Goal: Contribute content: Add original content to the website for others to see

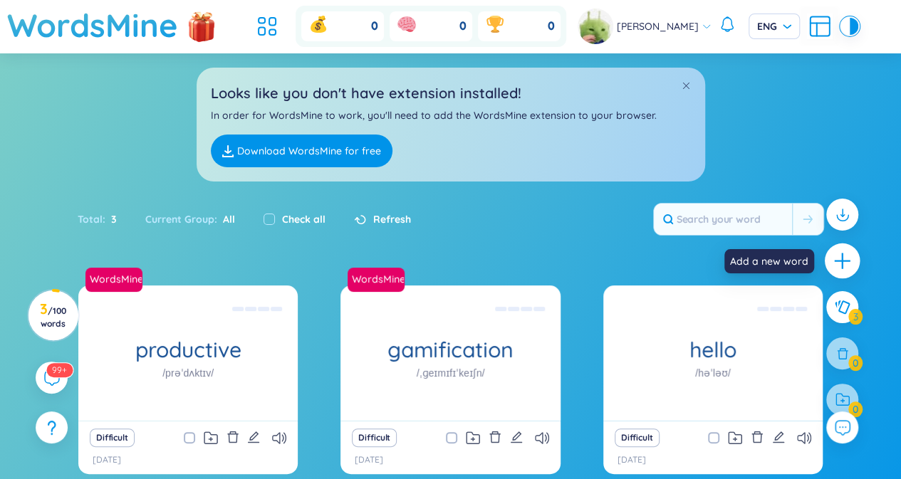
click at [853, 267] on div at bounding box center [843, 262] width 36 height 36
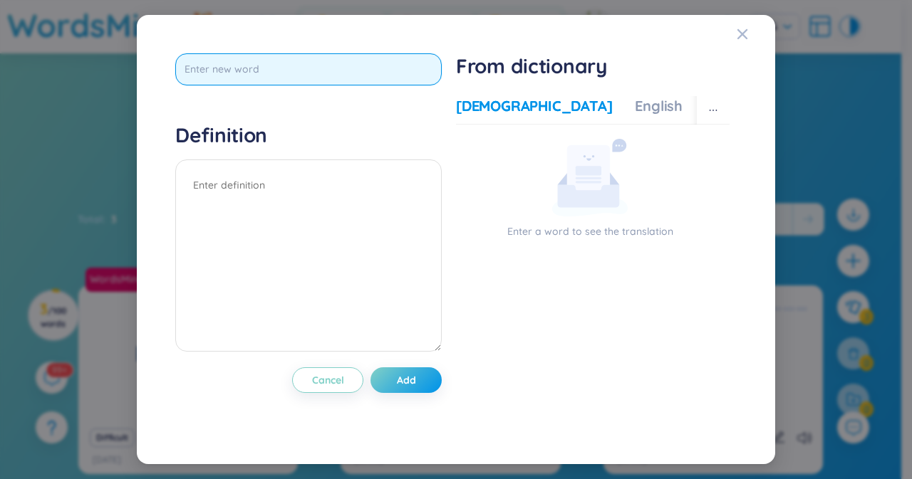
paste input "permanent situations"
drag, startPoint x: 239, startPoint y: 69, endPoint x: 521, endPoint y: 25, distance: 286.2
click at [521, 25] on div "permanent situations Definition Cancel Add From dictionary Vietnamese English M…" at bounding box center [456, 239] width 638 height 449
type input "permanent"
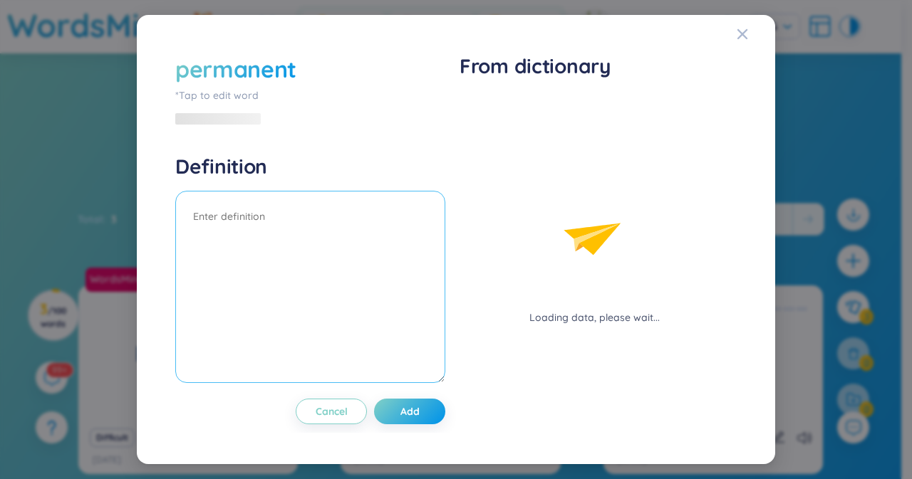
click at [313, 176] on div "Definition" at bounding box center [310, 271] width 270 height 234
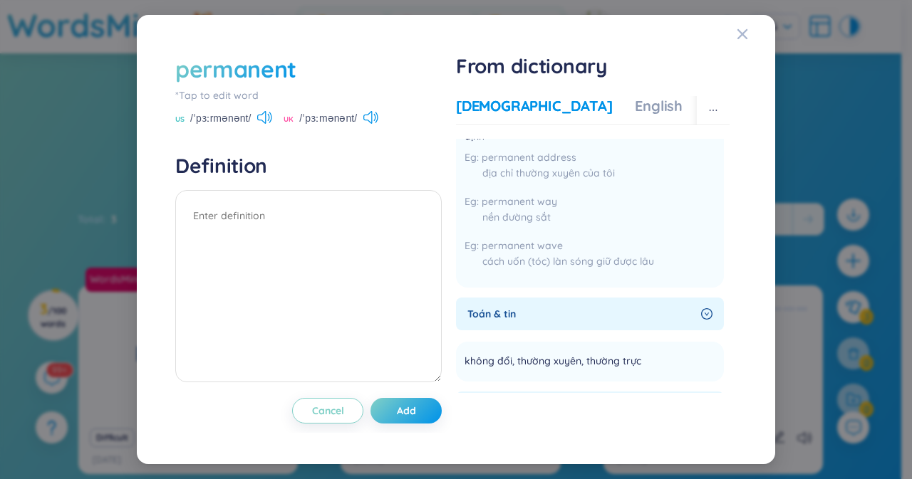
scroll to position [87, 0]
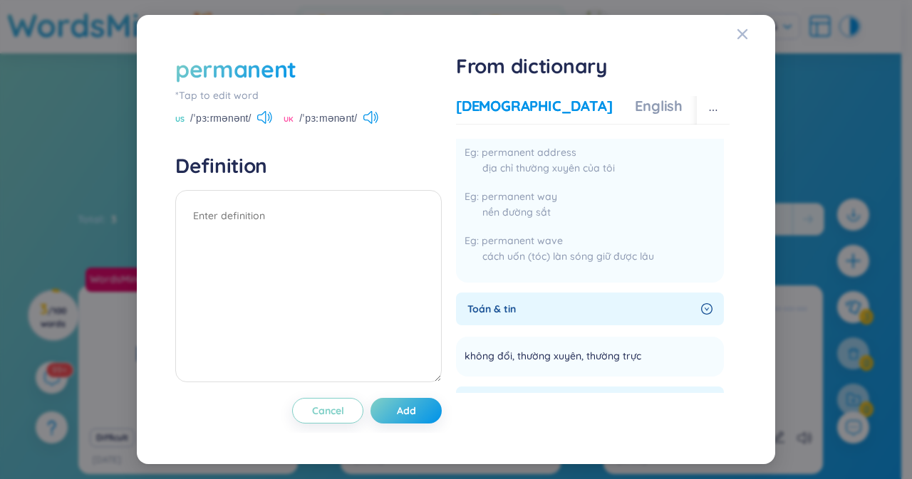
click at [701, 308] on icon "right-circle" at bounding box center [706, 308] width 11 height 11
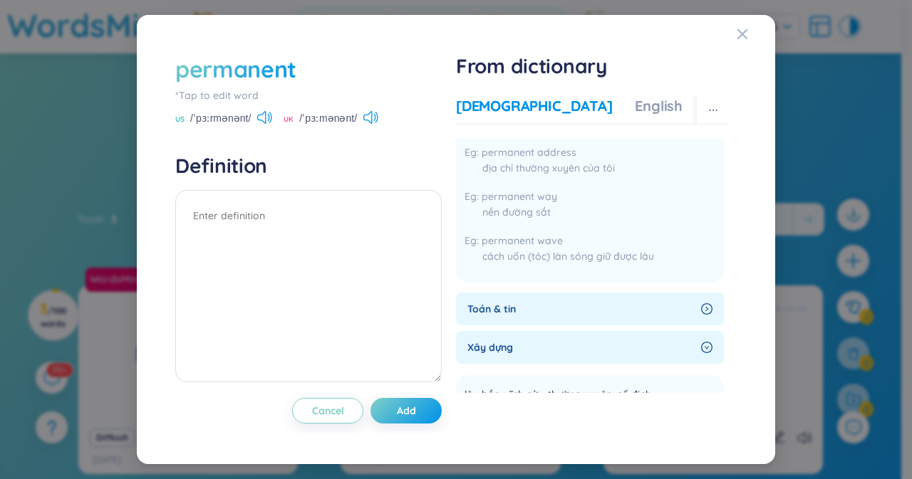
click at [706, 304] on icon "right-circle" at bounding box center [706, 308] width 11 height 11
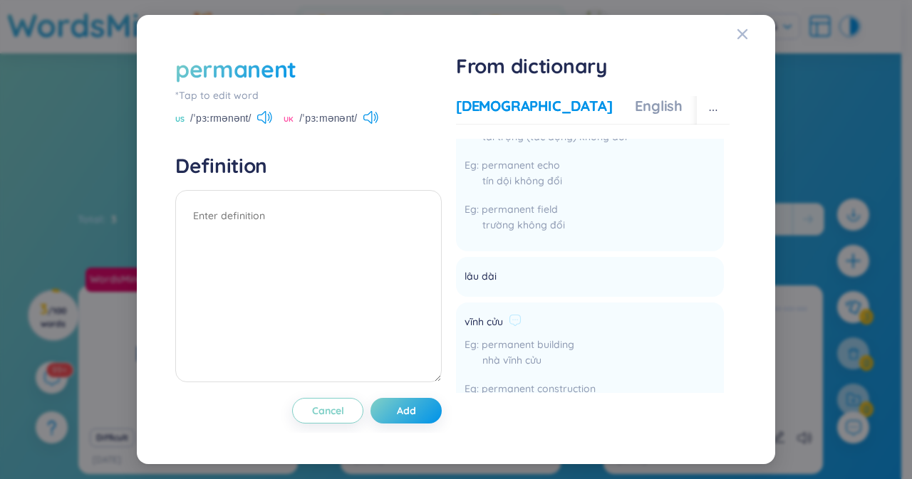
scroll to position [873, 0]
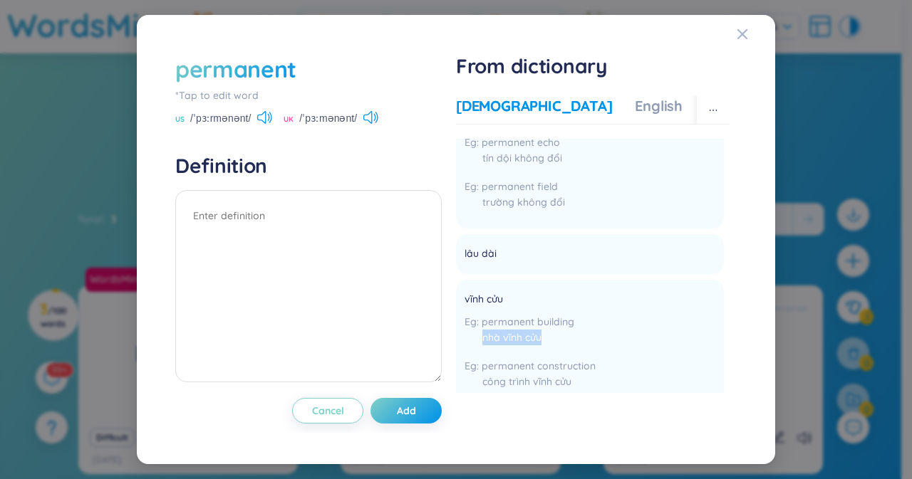
drag, startPoint x: 724, startPoint y: 320, endPoint x: 739, endPoint y: 341, distance: 26.1
click at [739, 341] on div "permanent *Tap to edit word US /ˈpɜːrmənənt/ [GEOGRAPHIC_DATA] /ˈpɜːmənənt/ Def…" at bounding box center [456, 239] width 576 height 387
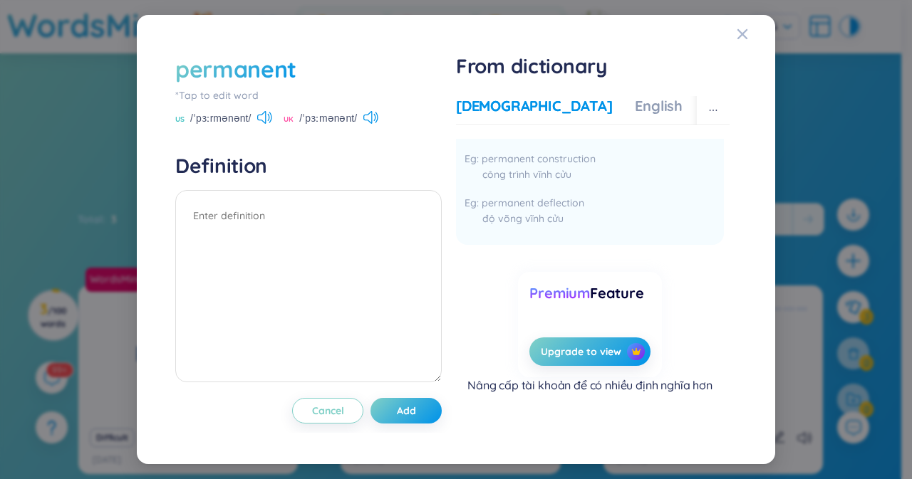
scroll to position [0, 0]
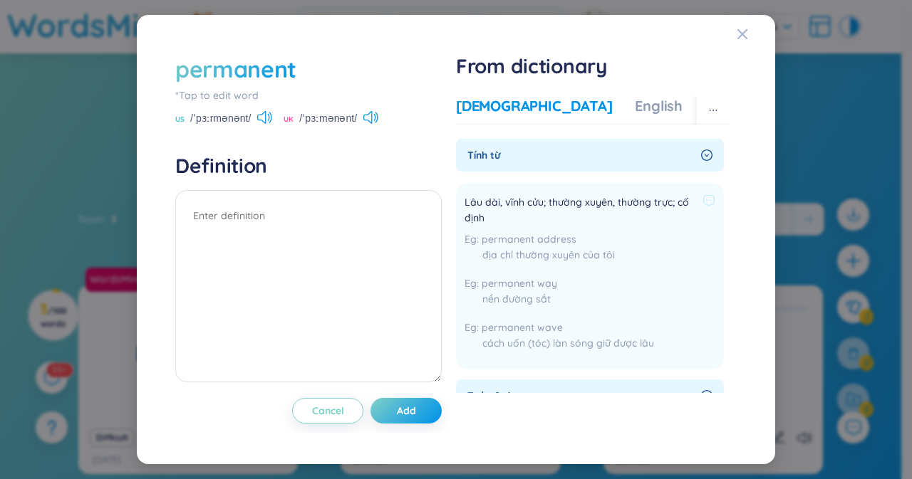
click at [620, 264] on div "permanent address địa chỉ thường xuyên của tôi" at bounding box center [589, 250] width 251 height 38
click at [702, 203] on icon at bounding box center [708, 200] width 13 height 13
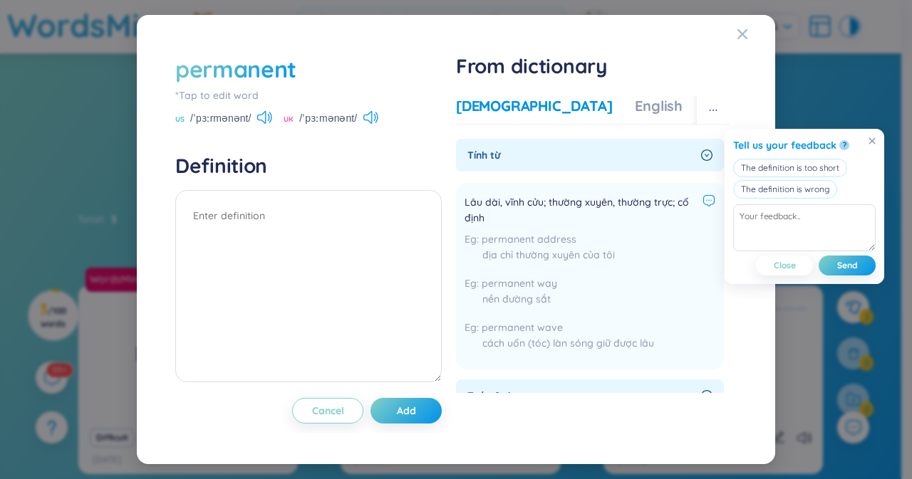
click at [629, 208] on span "Lâu dài, vĩnh cửu; thường xuyên, thường trực; cố định" at bounding box center [580, 209] width 232 height 31
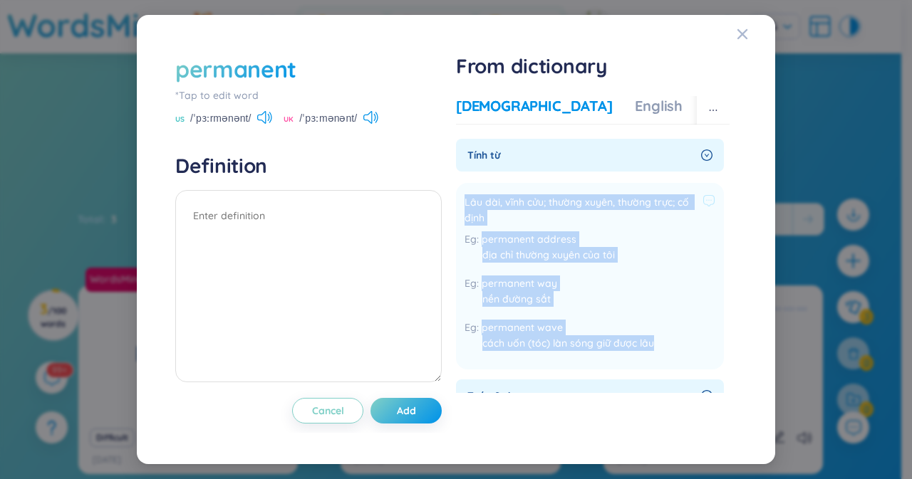
drag, startPoint x: 464, startPoint y: 206, endPoint x: 661, endPoint y: 358, distance: 248.8
click at [661, 358] on div "Lâu dài, vĩnh cửu; thường xuyên, thường trực; cố định permanent address địa chỉ…" at bounding box center [589, 277] width 251 height 170
click at [254, 227] on textarea at bounding box center [308, 286] width 266 height 192
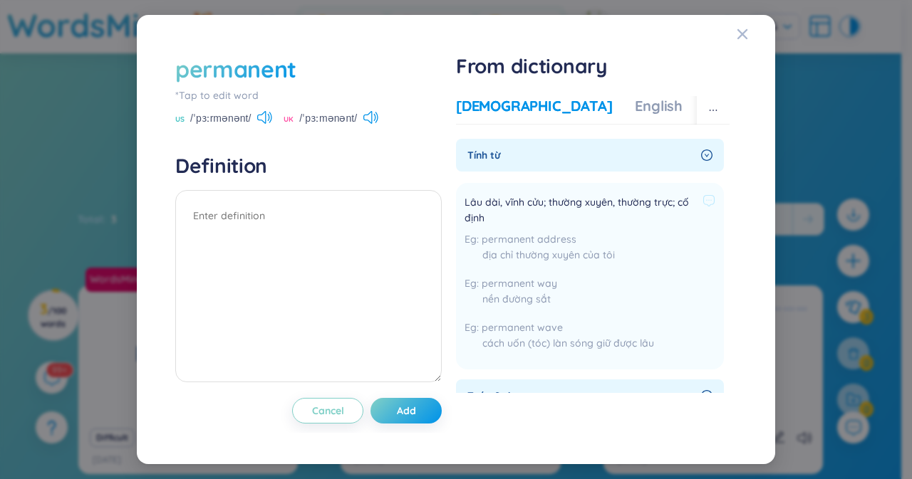
click at [468, 203] on span "Lâu dài, vĩnh cửu; thường xuyên, thường trực; cố định" at bounding box center [580, 209] width 232 height 31
click at [708, 201] on icon at bounding box center [708, 200] width 13 height 13
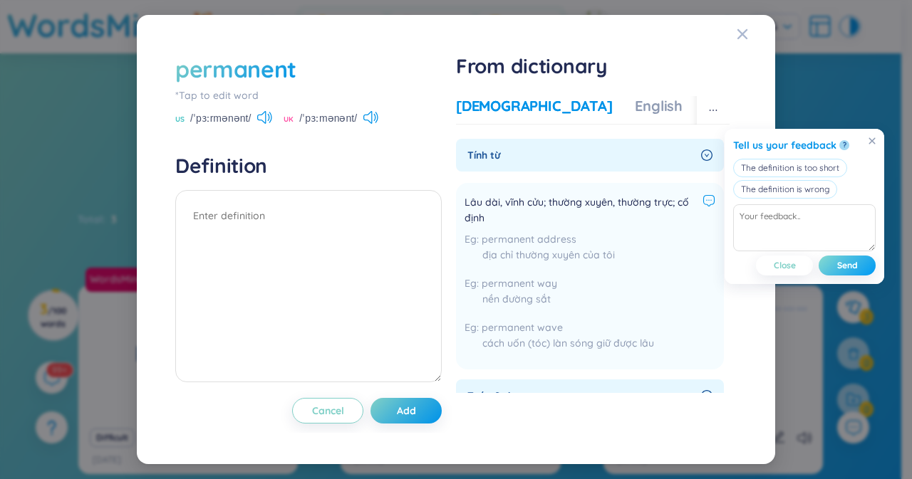
click at [845, 269] on span "Send" at bounding box center [847, 265] width 21 height 11
click at [588, 235] on div "permanent address địa chỉ thường xuyên của tôi" at bounding box center [589, 250] width 251 height 38
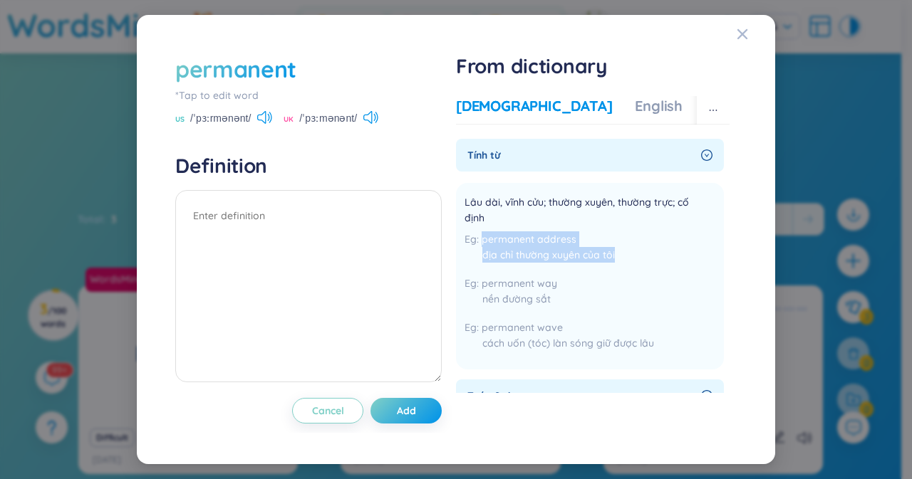
drag, startPoint x: 729, startPoint y: 175, endPoint x: 754, endPoint y: 269, distance: 96.4
click at [754, 269] on div "permanent *Tap to edit word US /ˈpɜːrmənənt/ [GEOGRAPHIC_DATA] /ˈpɜːmənənt/ Def…" at bounding box center [456, 239] width 604 height 415
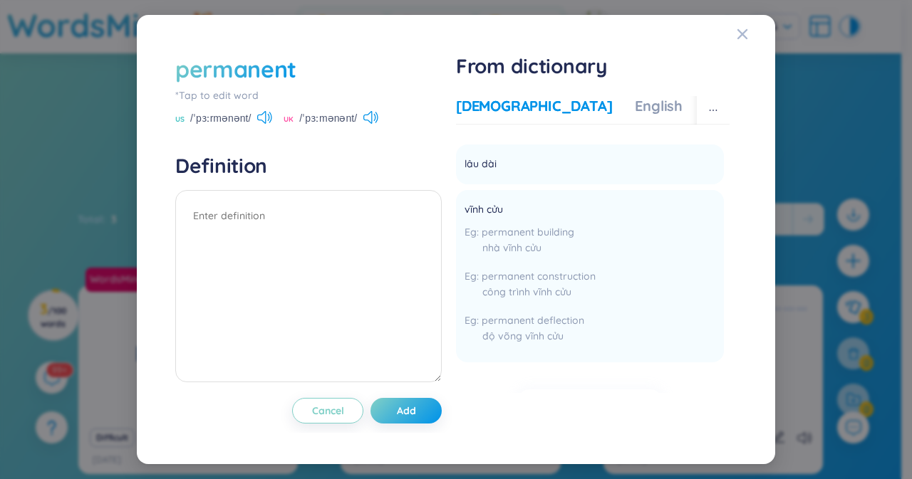
scroll to position [938, 0]
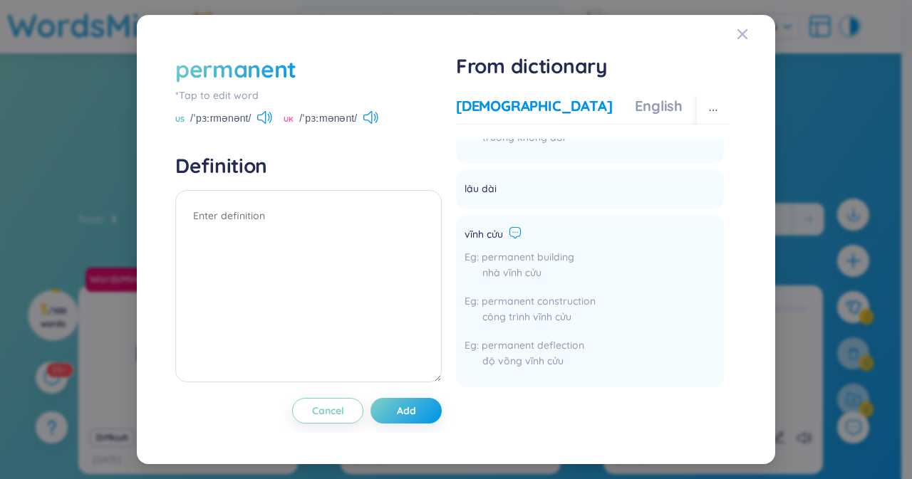
click at [516, 232] on icon at bounding box center [515, 233] width 13 height 13
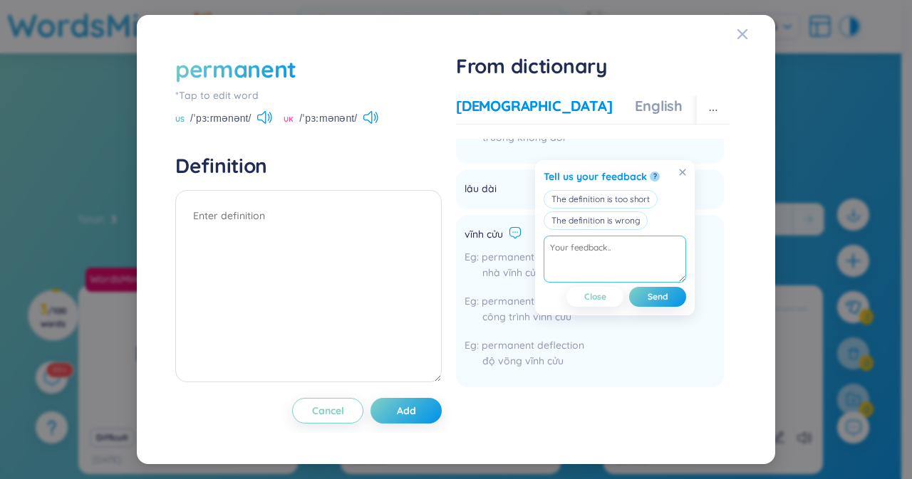
click at [583, 245] on textarea at bounding box center [614, 259] width 142 height 47
click at [665, 296] on span "Send" at bounding box center [657, 296] width 21 height 11
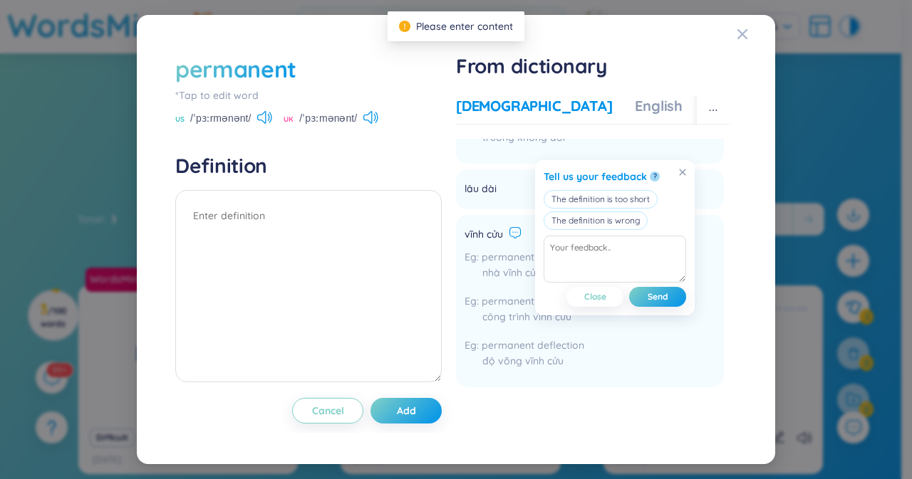
click at [606, 350] on li "vĩnh cửu permanent building nhà vĩnh cửu permanent construction công trình vĩnh…" at bounding box center [590, 301] width 268 height 172
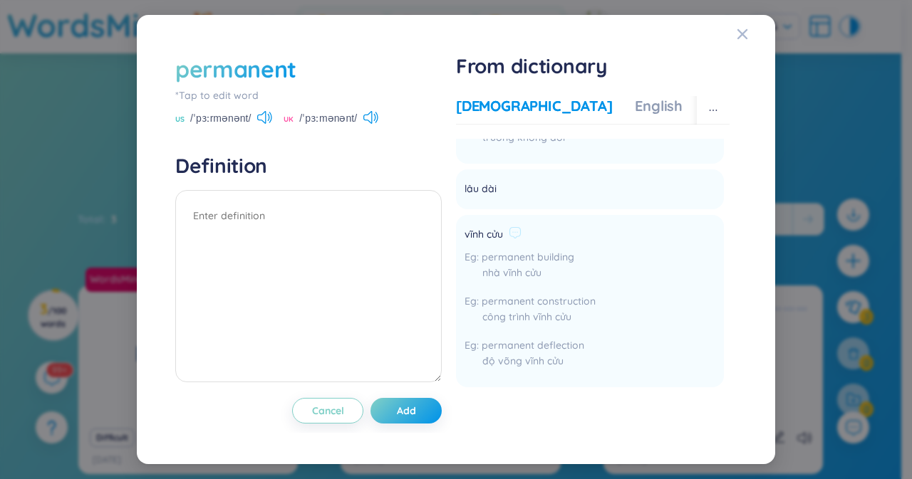
click at [539, 350] on span "permanent deflection" at bounding box center [533, 345] width 103 height 13
click at [548, 224] on div "vĩnh cửu permanent building nhà vĩnh cửu permanent construction công trình vĩnh…" at bounding box center [529, 301] width 131 height 155
click at [291, 212] on textarea at bounding box center [308, 286] width 266 height 192
click at [269, 118] on icon at bounding box center [269, 117] width 2 height 7
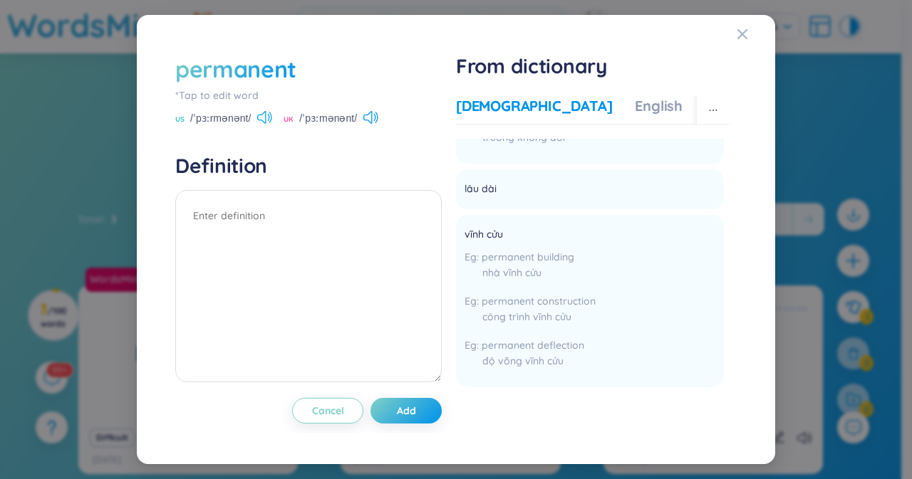
click at [269, 116] on icon at bounding box center [269, 117] width 2 height 7
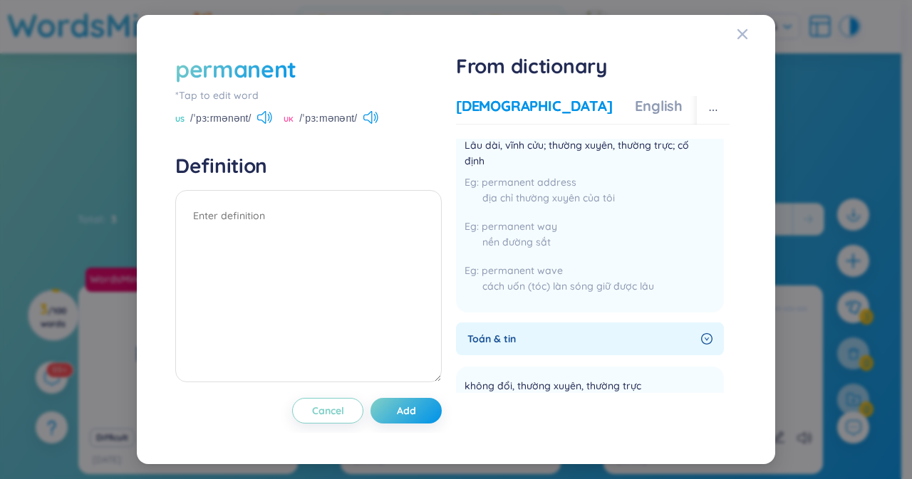
scroll to position [0, 0]
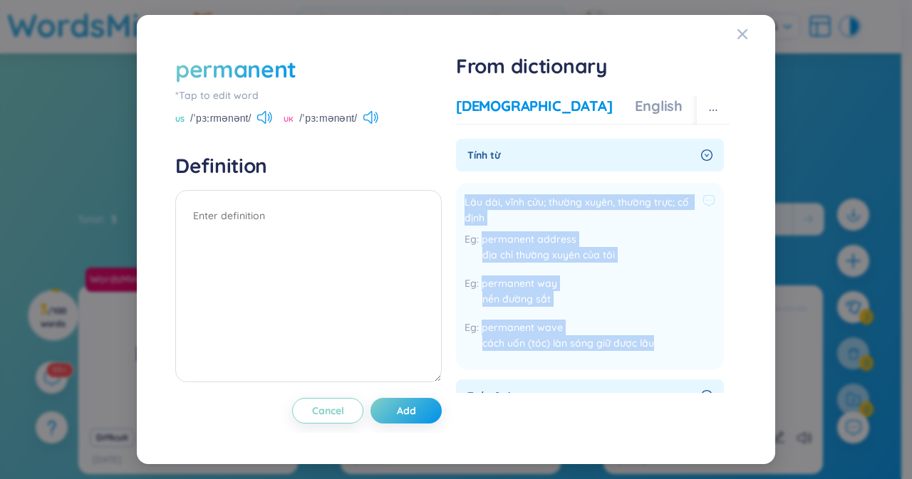
drag, startPoint x: 675, startPoint y: 357, endPoint x: 460, endPoint y: 201, distance: 265.1
click at [460, 201] on li "Lâu dài, vĩnh cửu; thường xuyên, thường trực; cố định permanent address địa chỉ…" at bounding box center [590, 276] width 268 height 187
copy div "Lâu dài, vĩnh cửu; thường xuyên, thường trực; cố định permanent address địa chỉ…"
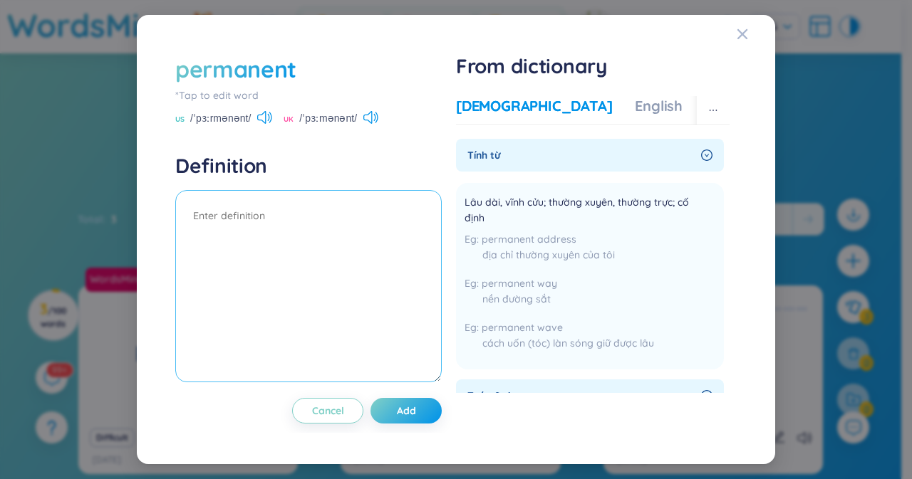
click at [214, 220] on textarea at bounding box center [308, 286] width 266 height 192
paste textarea "Lâu dài, vĩnh cửu; thường xuyên, thường trực; cố định permanent address địa chỉ…"
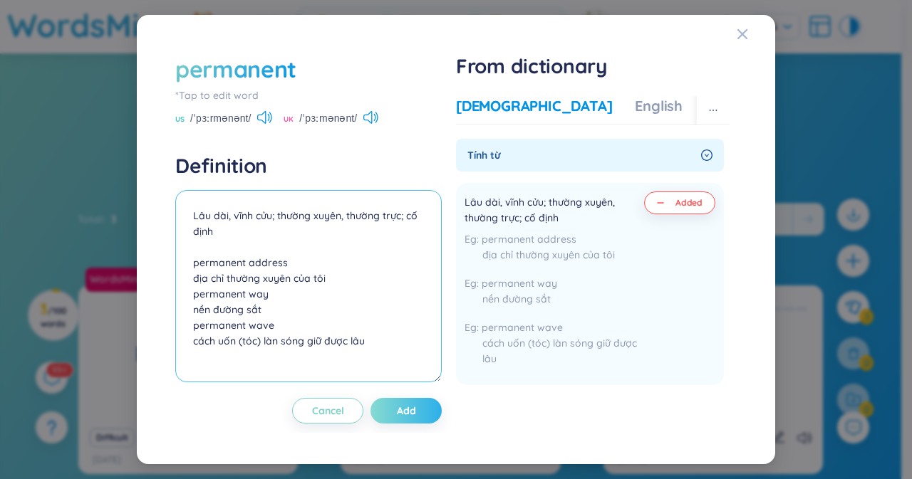
type textarea "Lâu dài, vĩnh cửu; thường xuyên, thường trực; cố định permanent address địa chỉ…"
click at [427, 409] on button "Add" at bounding box center [405, 411] width 71 height 26
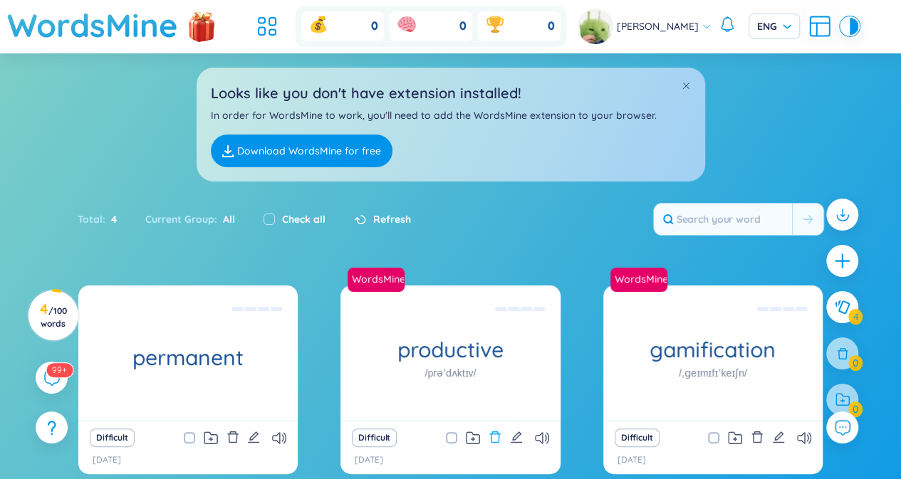
click at [493, 434] on icon "delete" at bounding box center [494, 437] width 11 height 11
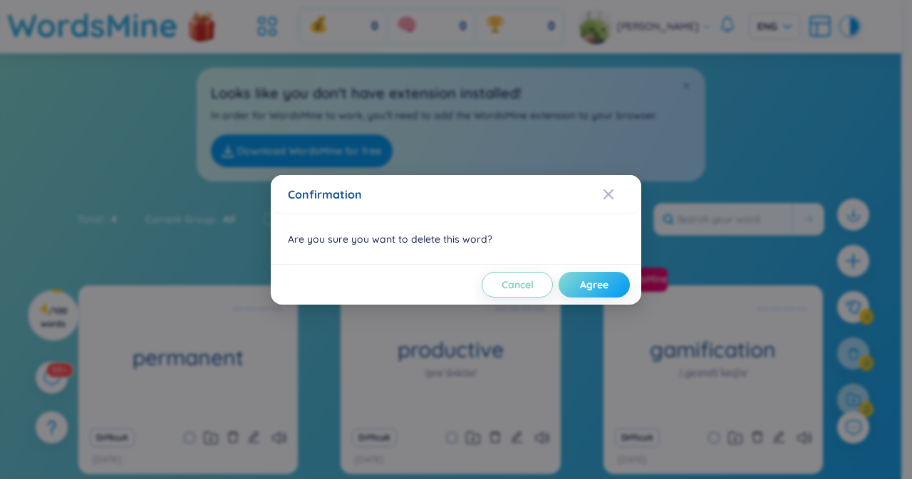
click at [583, 287] on span "Agree" at bounding box center [594, 285] width 28 height 14
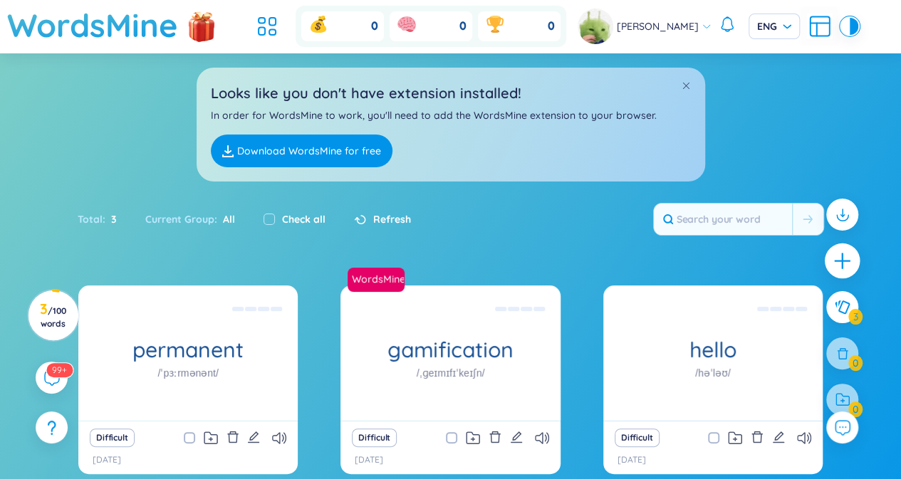
click at [844, 253] on icon "plus" at bounding box center [843, 261] width 20 height 20
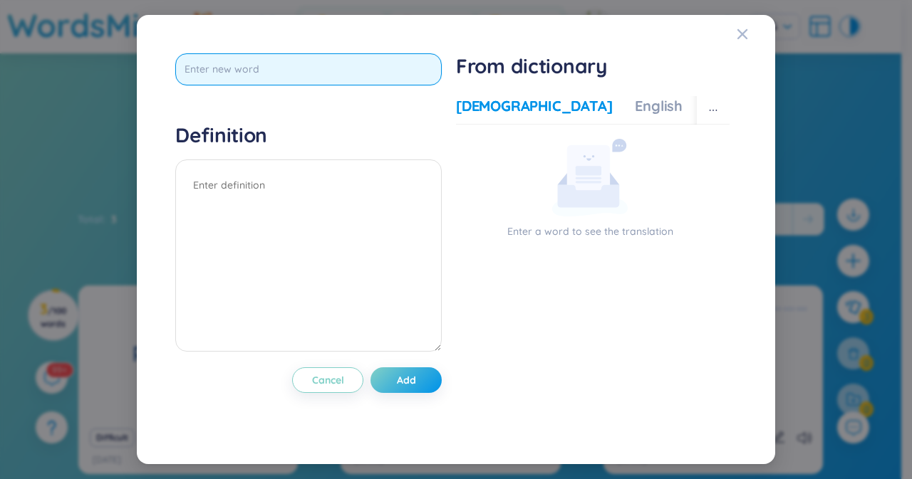
click at [328, 66] on input "text" at bounding box center [308, 69] width 266 height 32
paste input "regularly"
type input "regularly"
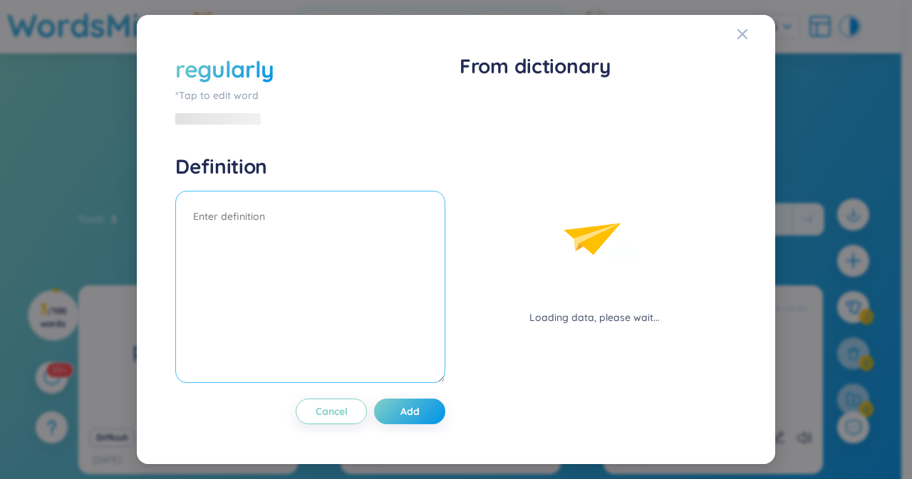
click at [360, 165] on div "Definition" at bounding box center [310, 271] width 270 height 234
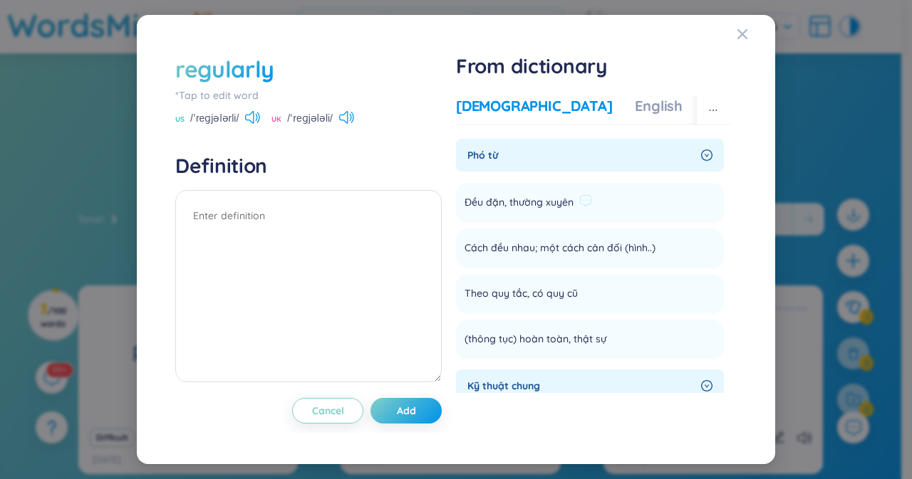
click at [692, 199] on li "Đều đặn, thường xuyên Add" at bounding box center [590, 203] width 268 height 40
click at [573, 204] on div "Đều đặn, thường xuyên" at bounding box center [528, 202] width 128 height 17
drag, startPoint x: 467, startPoint y: 204, endPoint x: 586, endPoint y: 214, distance: 119.4
click at [586, 214] on li "Đều đặn, thường xuyên Add" at bounding box center [590, 203] width 268 height 40
copy li "Đều đặn, thường xuyên Add"
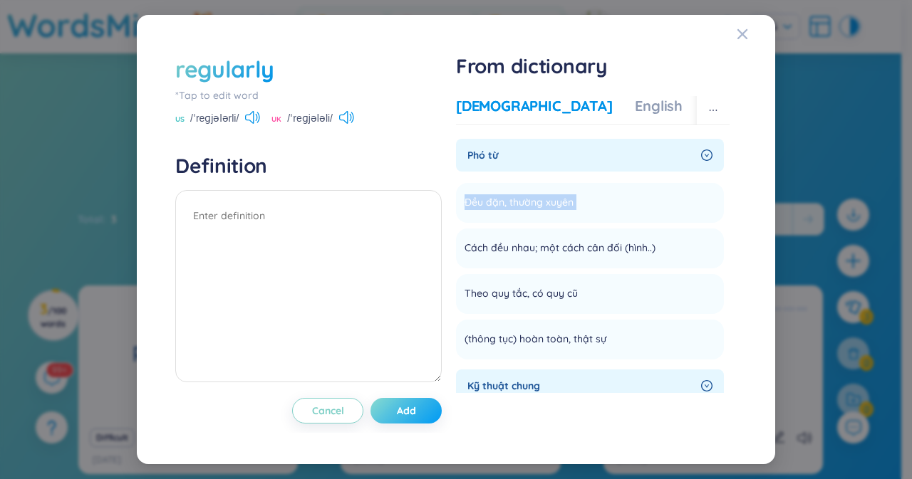
click at [410, 402] on button "Add" at bounding box center [405, 411] width 71 height 26
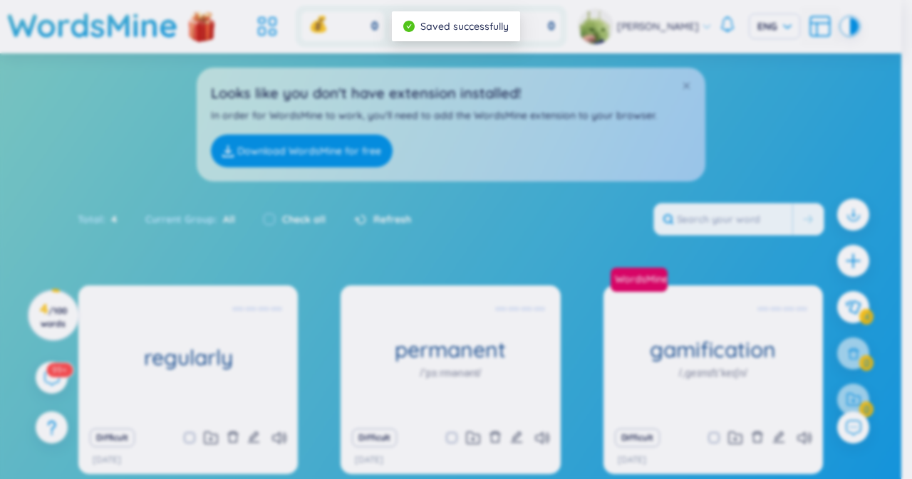
click at [307, 216] on label "Check all" at bounding box center [303, 220] width 43 height 16
checkbox input "true"
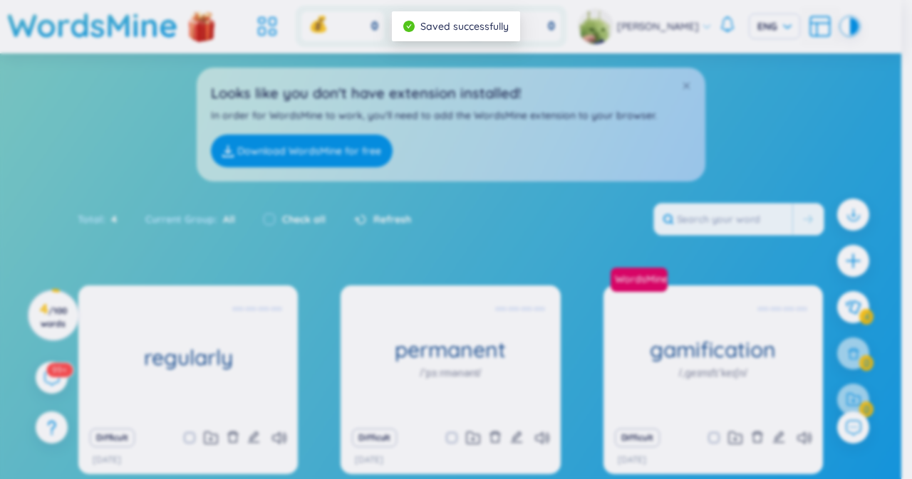
checkbox input "true"
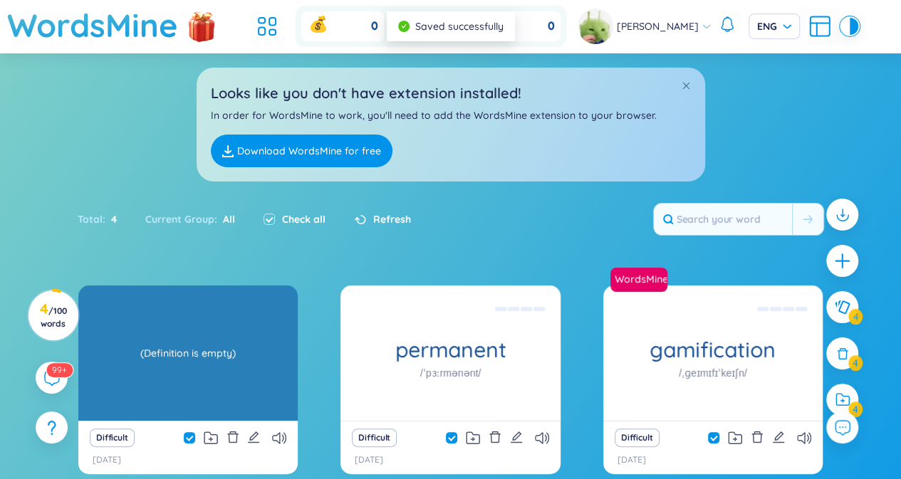
click at [253, 367] on div "(Definition is empty)" at bounding box center [187, 353] width 205 height 128
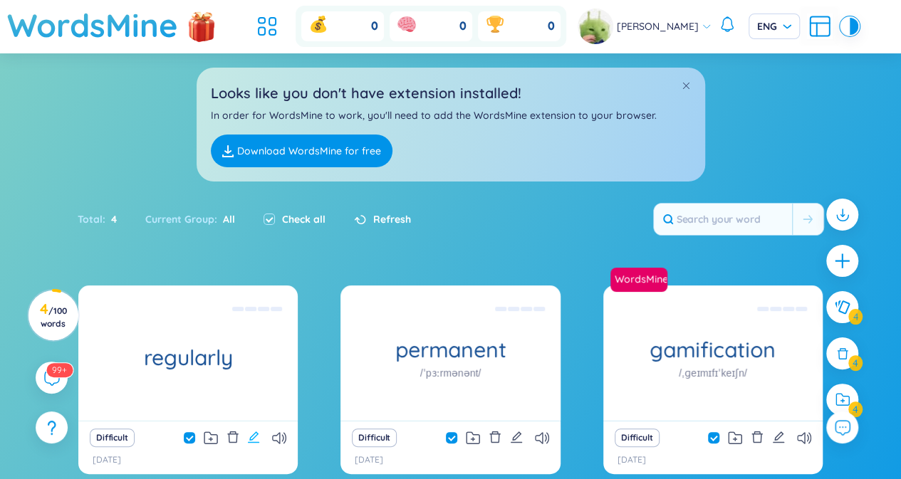
click at [252, 442] on icon "edit" at bounding box center [253, 437] width 13 height 13
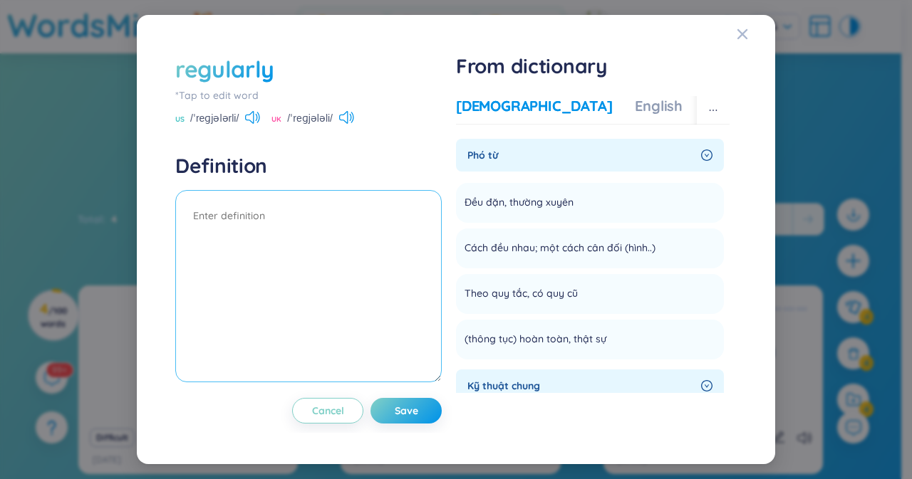
click at [236, 241] on textarea at bounding box center [308, 286] width 266 height 192
paste textarea "Đều đặn, thường xuyên"
type textarea "Đều đặn, thường xuyên"
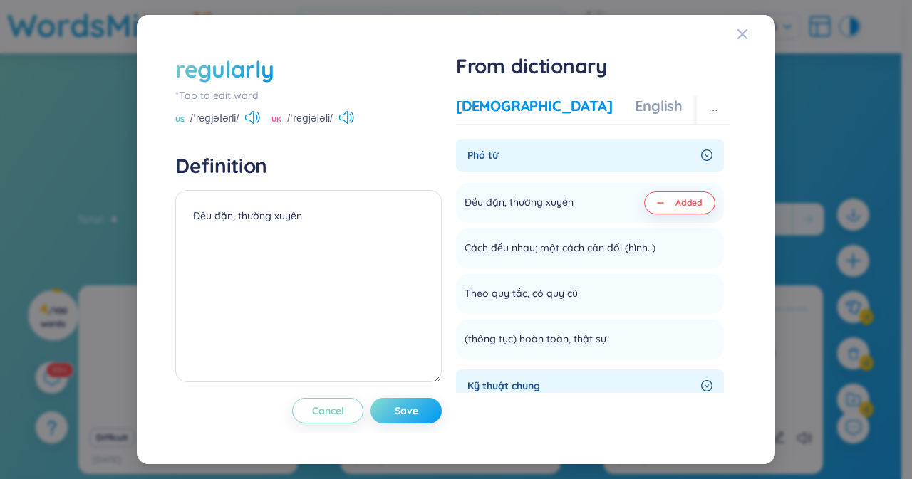
click at [395, 407] on span "Save" at bounding box center [407, 411] width 24 height 14
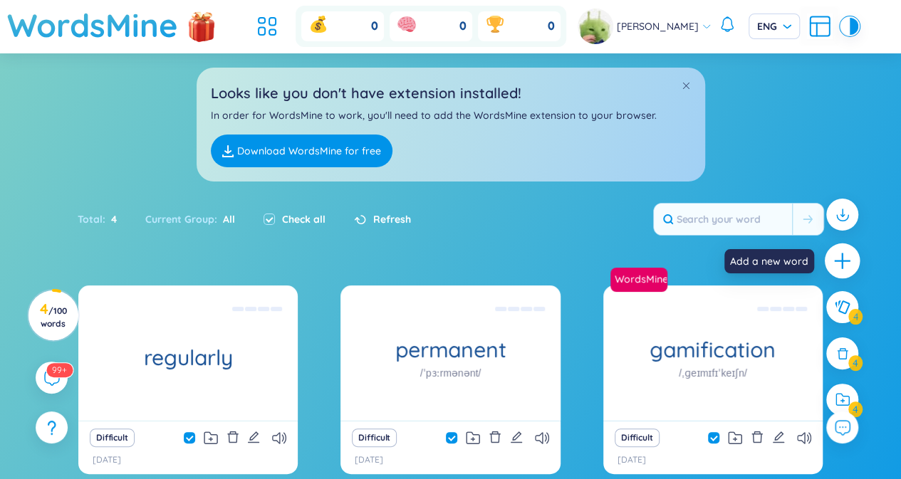
click at [845, 266] on icon "plus" at bounding box center [843, 261] width 20 height 20
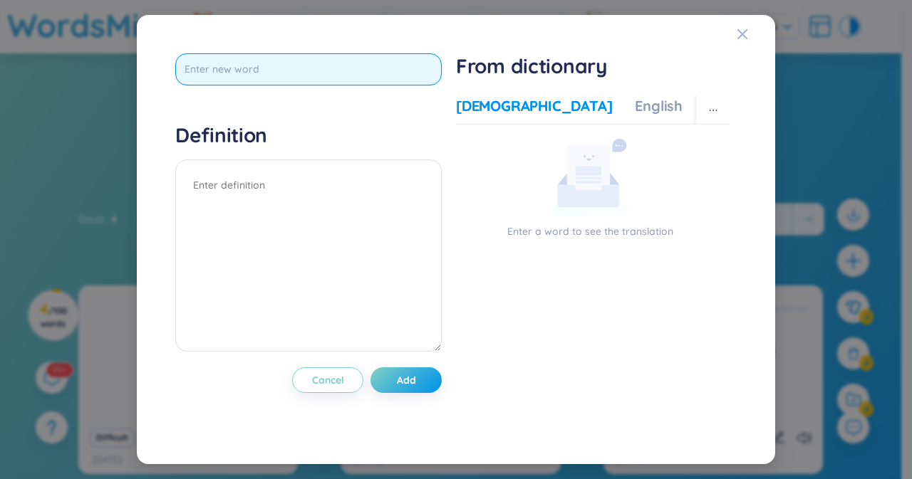
click at [379, 79] on input "text" at bounding box center [308, 69] width 266 height 32
paste input "progress"
type input "progress"
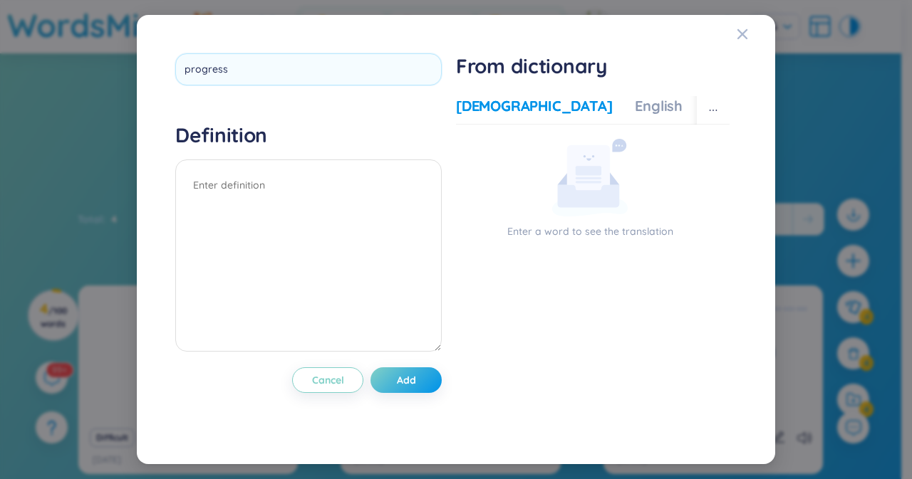
click at [248, 154] on div "Definition" at bounding box center [308, 240] width 266 height 234
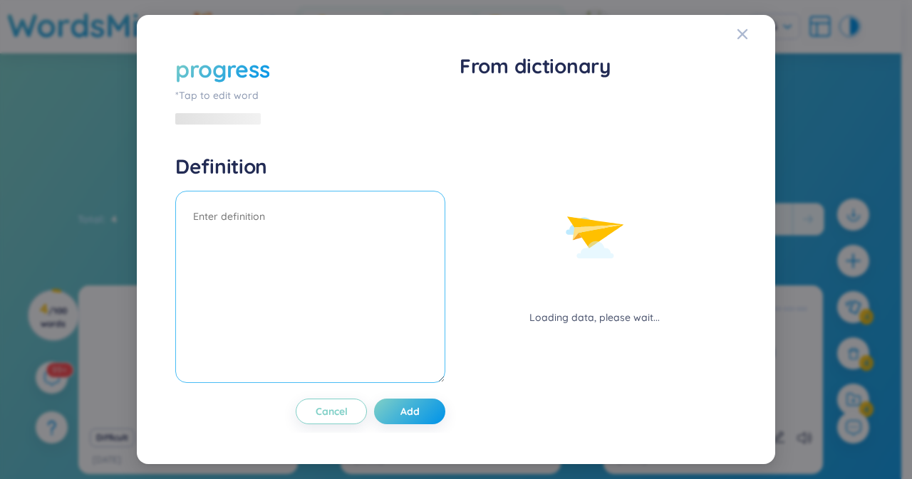
click at [295, 222] on textarea at bounding box center [310, 287] width 270 height 192
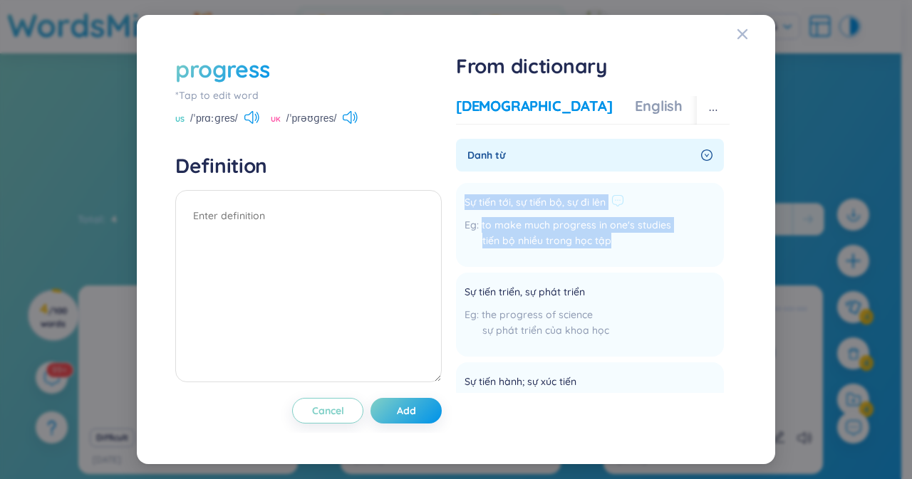
drag, startPoint x: 464, startPoint y: 203, endPoint x: 664, endPoint y: 244, distance: 204.2
click at [664, 244] on li "Sự tiến tới, sự tiến bộ, sự đi lên to make much progress in one's studies tiến …" at bounding box center [590, 225] width 268 height 84
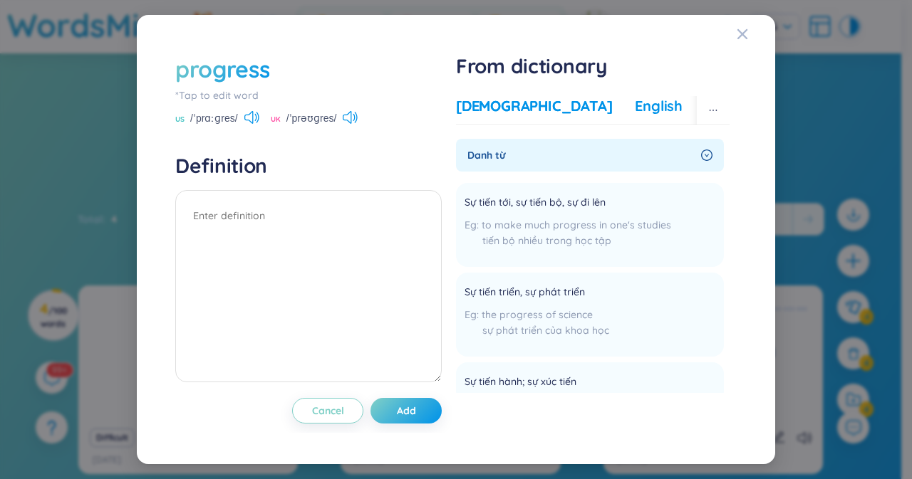
click at [635, 103] on div "English" at bounding box center [659, 106] width 48 height 20
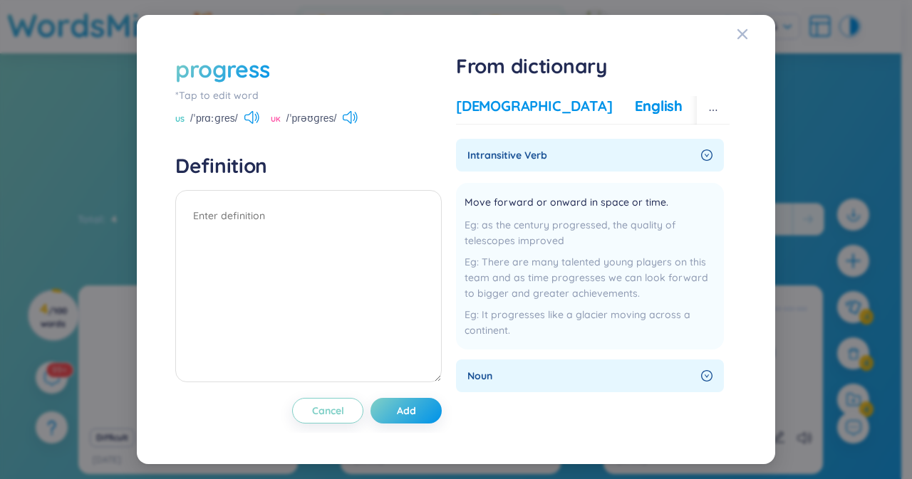
click at [502, 100] on div "[DEMOGRAPHIC_DATA]" at bounding box center [534, 106] width 156 height 20
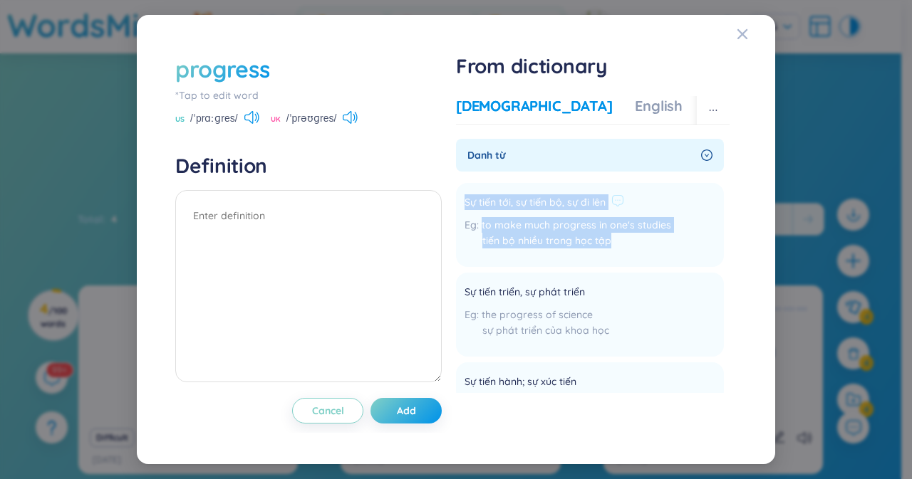
drag, startPoint x: 463, startPoint y: 200, endPoint x: 663, endPoint y: 241, distance: 204.2
click at [663, 241] on li "Sự tiến tới, sự tiến bộ, sự đi lên to make much progress in one's studies tiến …" at bounding box center [590, 225] width 268 height 84
copy div "Sự tiến tới, sự tiến bộ, sự đi lên to make much progress in one's studies tiến …"
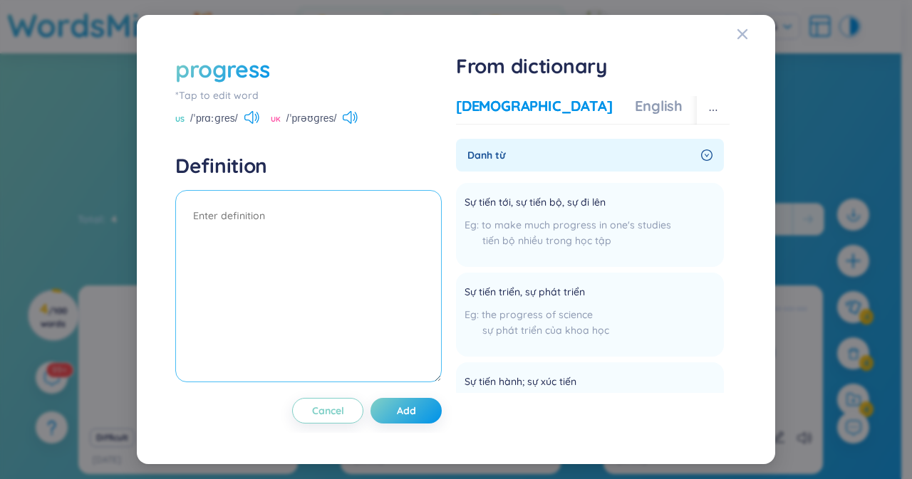
click at [221, 224] on textarea at bounding box center [308, 286] width 266 height 192
paste textarea "Sự tiến tới, sự tiến bộ, sự đi lên to make much progress in one's studies tiến …"
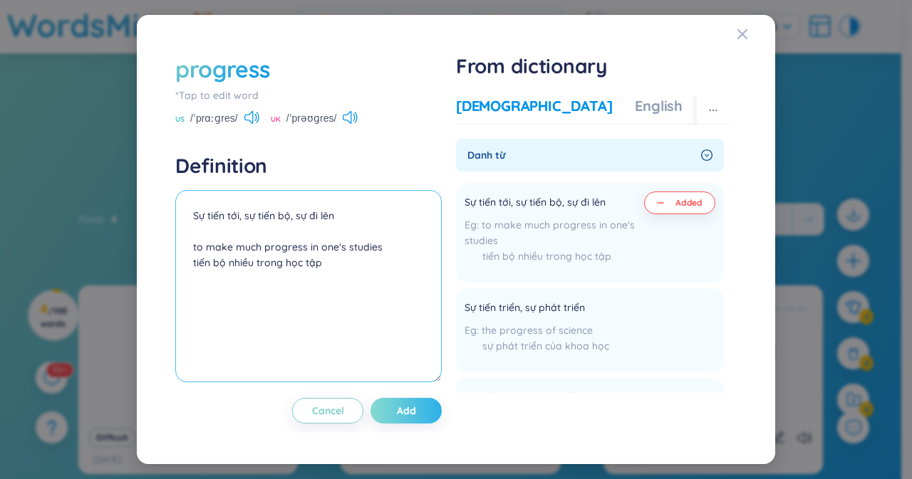
type textarea "Sự tiến tới, sự tiến bộ, sự đi lên to make much progress in one's studies tiến …"
click at [417, 405] on button "Add" at bounding box center [405, 411] width 71 height 26
